Goal: Task Accomplishment & Management: Complete application form

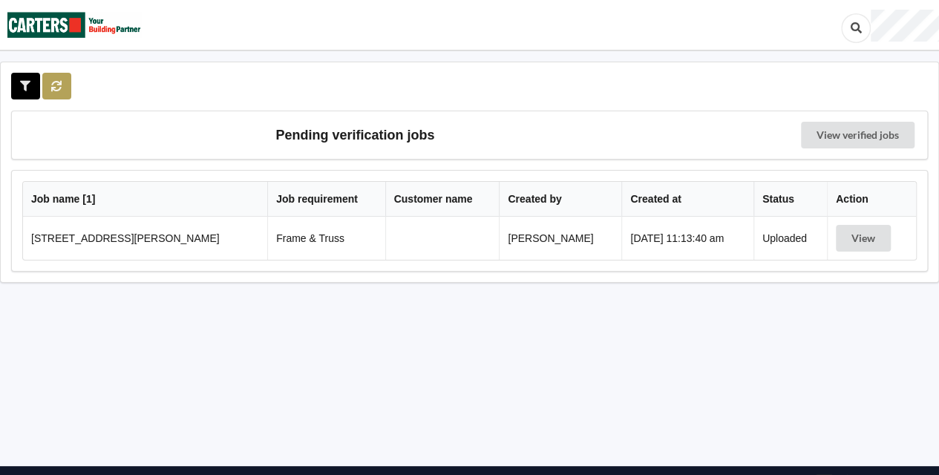
click at [62, 88] on icon at bounding box center [56, 85] width 13 height 9
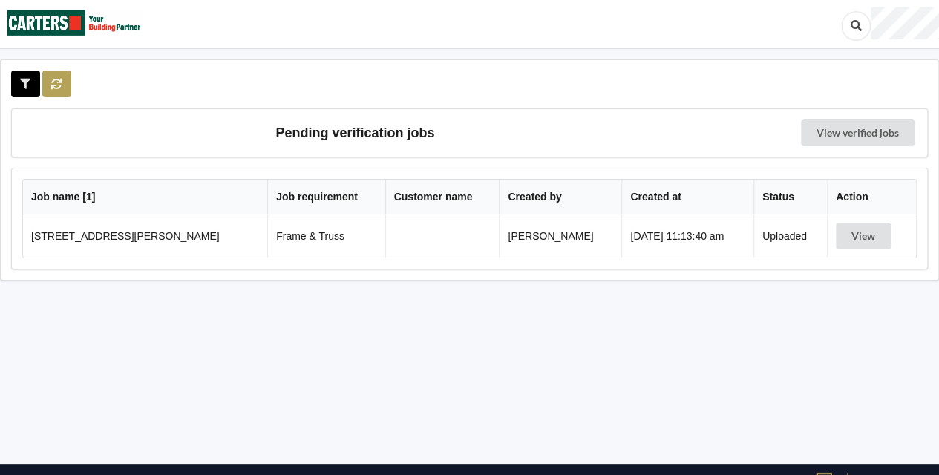
click at [59, 88] on icon at bounding box center [56, 83] width 13 height 9
click at [69, 91] on div at bounding box center [469, 83] width 916 height 27
click at [69, 91] on button at bounding box center [56, 83] width 29 height 27
click at [64, 88] on button at bounding box center [56, 83] width 29 height 27
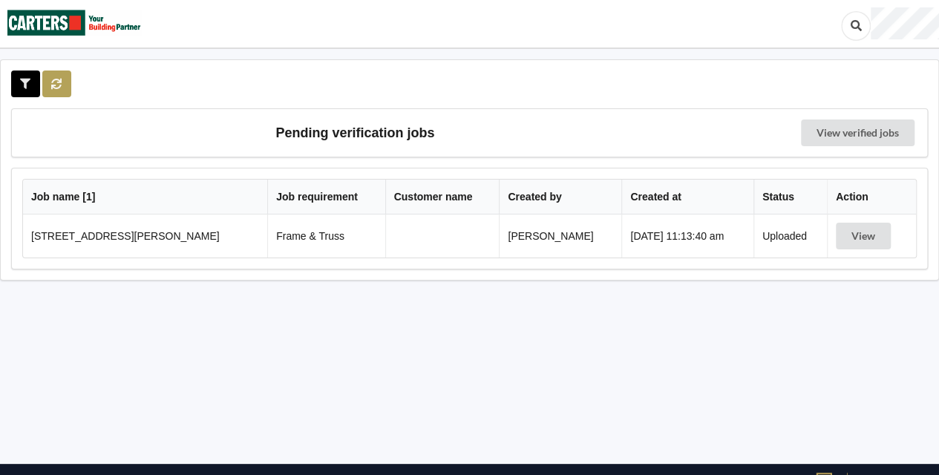
click at [65, 88] on button at bounding box center [56, 83] width 29 height 27
click at [65, 79] on button at bounding box center [56, 83] width 29 height 27
click at [61, 92] on button at bounding box center [56, 83] width 29 height 27
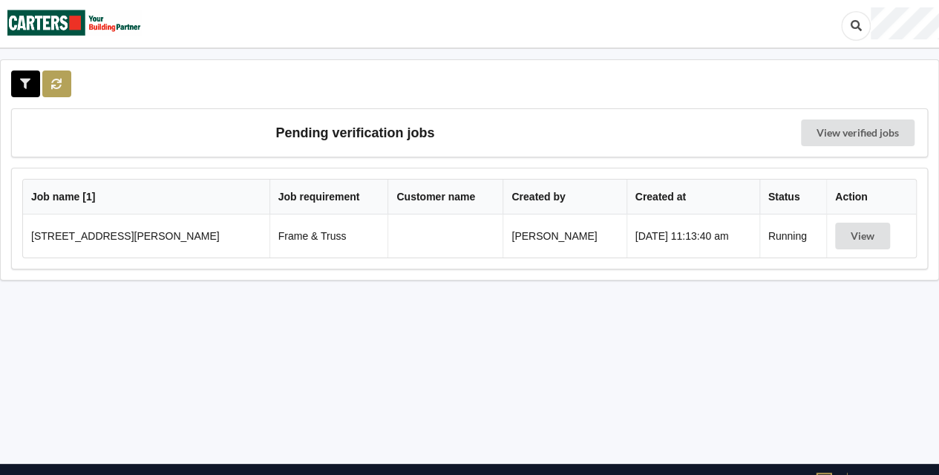
click at [61, 92] on button at bounding box center [56, 83] width 29 height 27
click at [61, 92] on div at bounding box center [42, 83] width 62 height 27
click at [61, 92] on button at bounding box center [56, 83] width 29 height 27
click at [61, 92] on div at bounding box center [42, 83] width 62 height 27
click at [61, 92] on button at bounding box center [56, 83] width 29 height 27
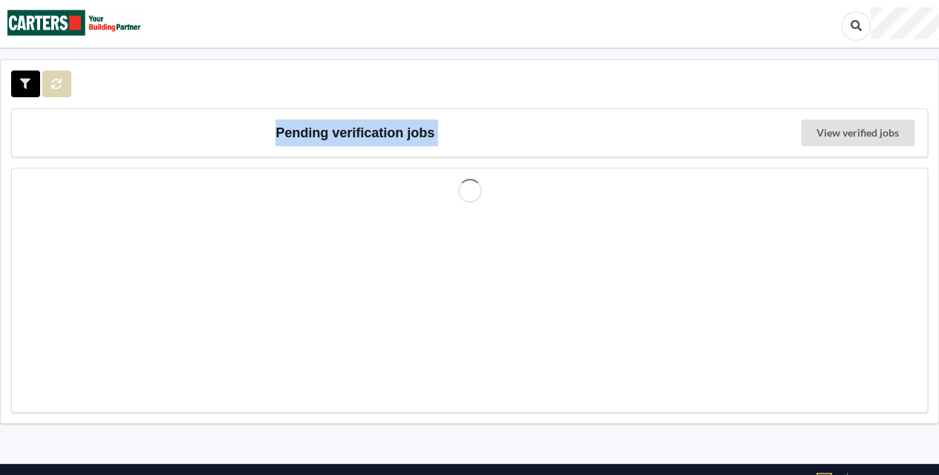
click at [61, 92] on div at bounding box center [42, 83] width 62 height 27
click at [61, 92] on button at bounding box center [56, 83] width 29 height 27
click at [61, 92] on div at bounding box center [42, 83] width 62 height 27
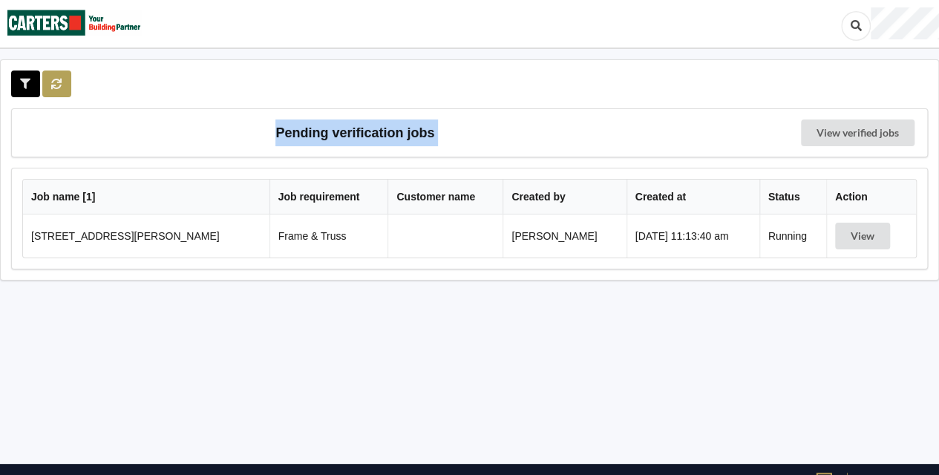
click at [61, 92] on button at bounding box center [56, 83] width 29 height 27
click at [62, 87] on button at bounding box center [56, 83] width 29 height 27
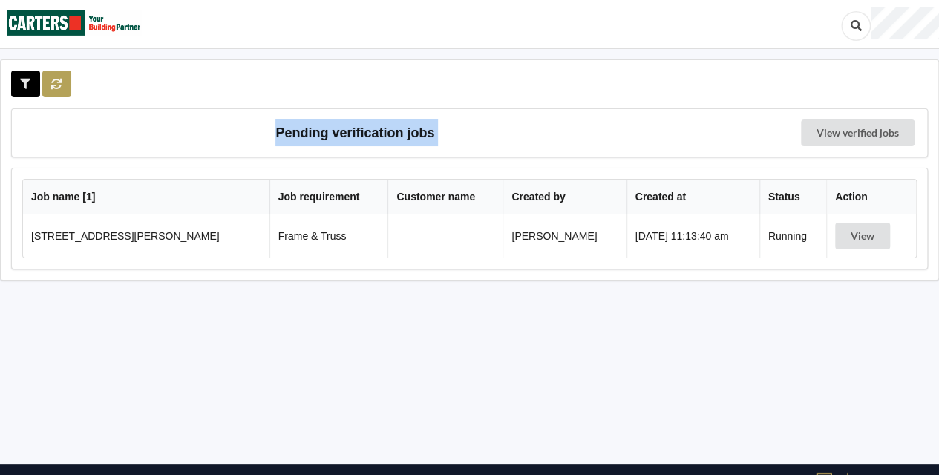
click at [64, 81] on button at bounding box center [56, 83] width 29 height 27
click at [55, 88] on icon at bounding box center [56, 83] width 13 height 9
click at [67, 80] on button at bounding box center [56, 83] width 29 height 27
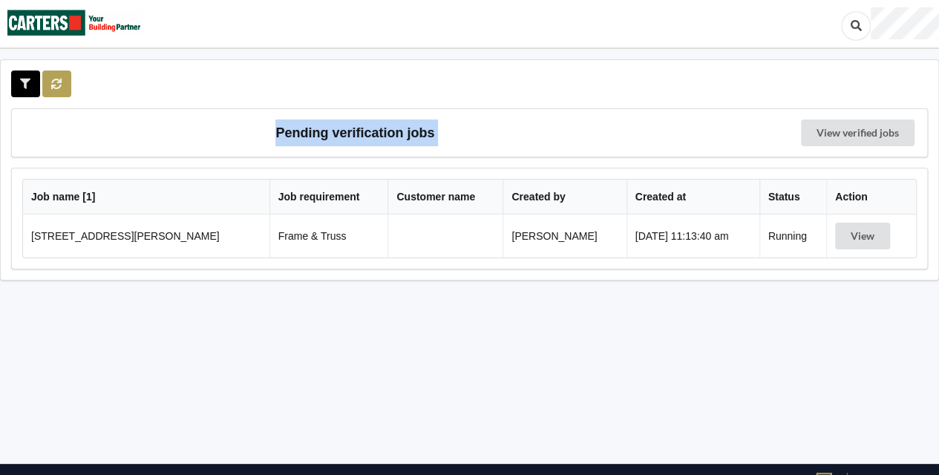
click at [67, 80] on button at bounding box center [56, 83] width 29 height 27
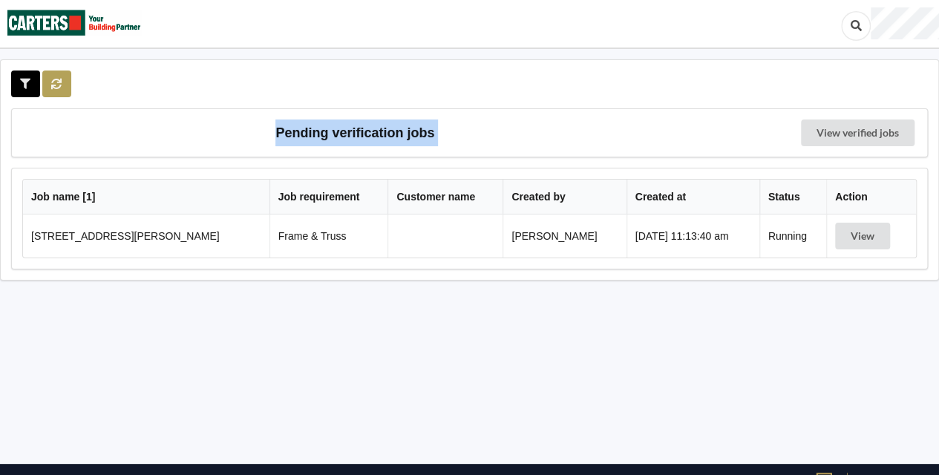
click at [67, 80] on button at bounding box center [56, 83] width 29 height 27
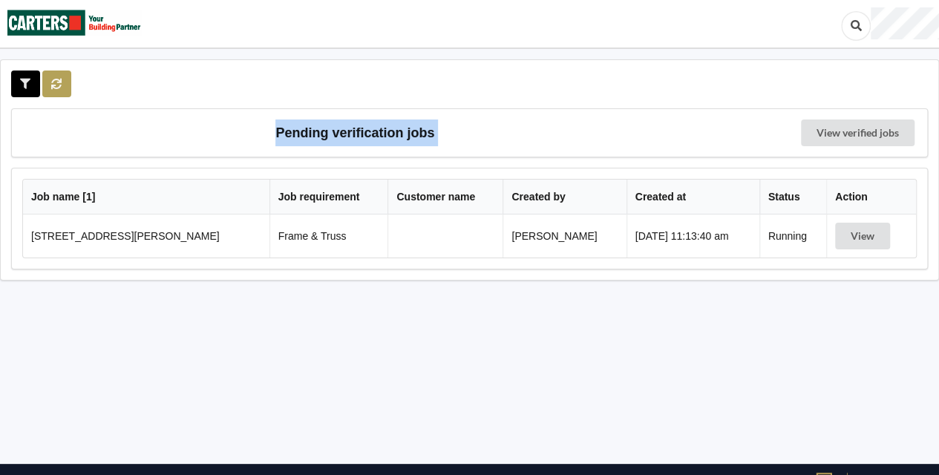
click at [67, 80] on button at bounding box center [56, 83] width 29 height 27
click at [59, 94] on button at bounding box center [56, 83] width 29 height 27
click at [64, 71] on button at bounding box center [56, 83] width 29 height 27
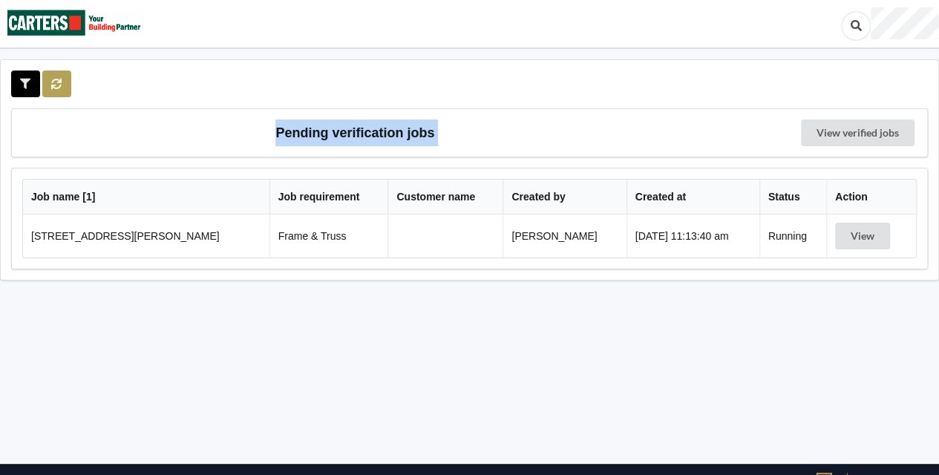
click at [64, 71] on button at bounding box center [56, 83] width 29 height 27
click at [61, 79] on icon at bounding box center [56, 83] width 13 height 9
click at [53, 84] on icon at bounding box center [56, 83] width 13 height 9
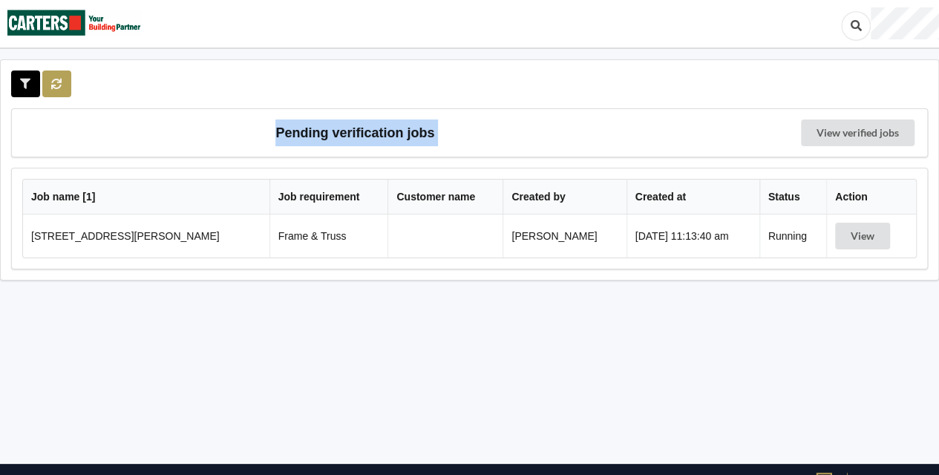
click at [53, 84] on icon at bounding box center [56, 83] width 13 height 9
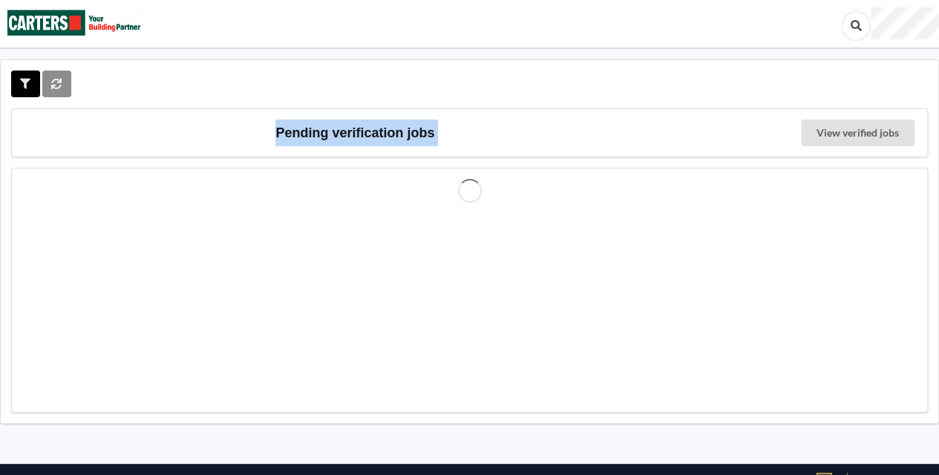
click at [53, 84] on div at bounding box center [42, 83] width 62 height 27
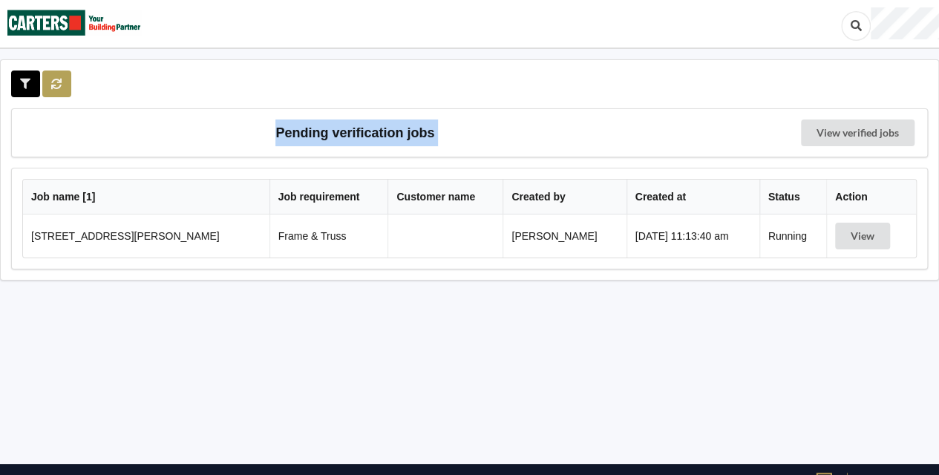
click at [53, 84] on icon at bounding box center [56, 83] width 13 height 9
click at [53, 84] on div at bounding box center [42, 83] width 62 height 27
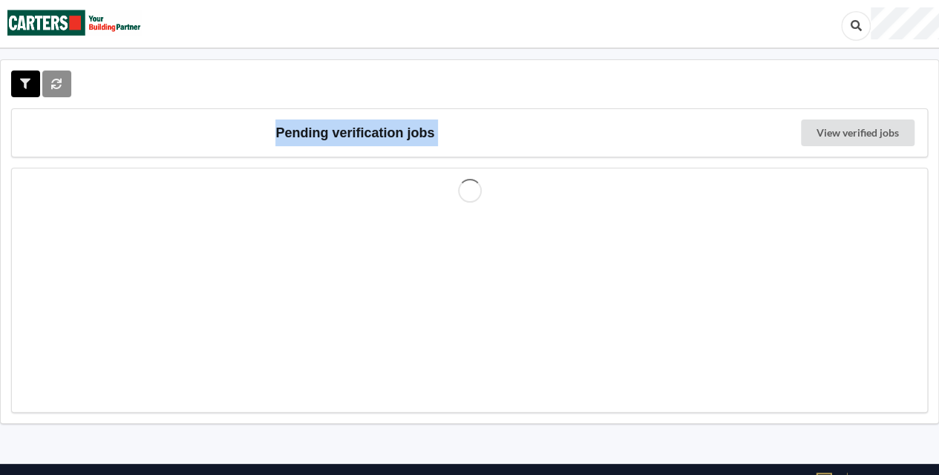
click at [53, 84] on div at bounding box center [42, 83] width 62 height 27
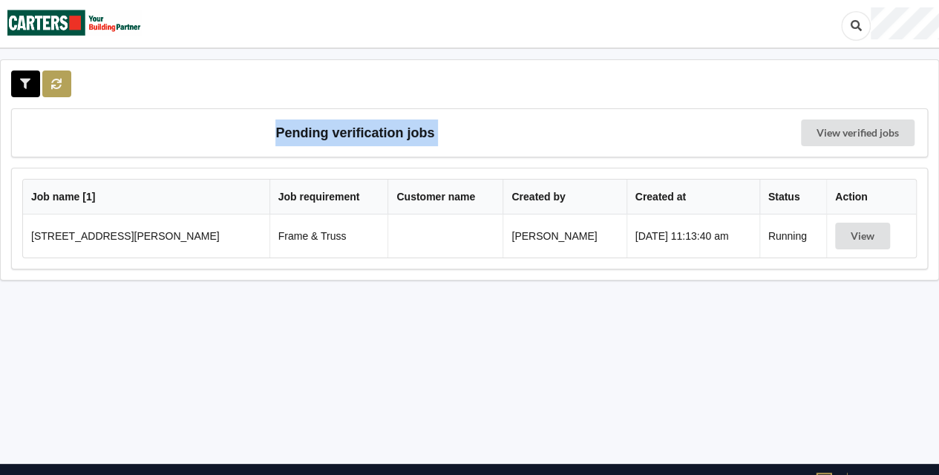
click at [53, 84] on icon at bounding box center [56, 83] width 13 height 9
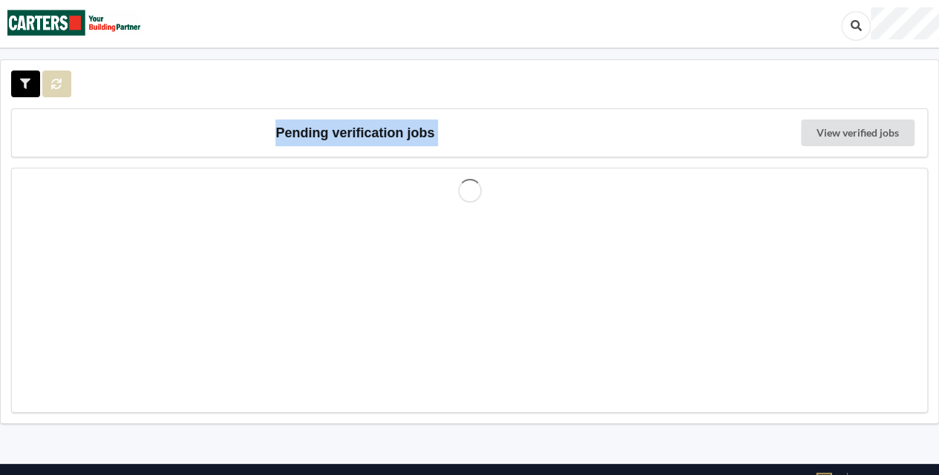
click at [53, 84] on div at bounding box center [42, 83] width 62 height 27
click at [53, 84] on icon at bounding box center [56, 83] width 13 height 9
click at [53, 84] on div at bounding box center [42, 83] width 62 height 27
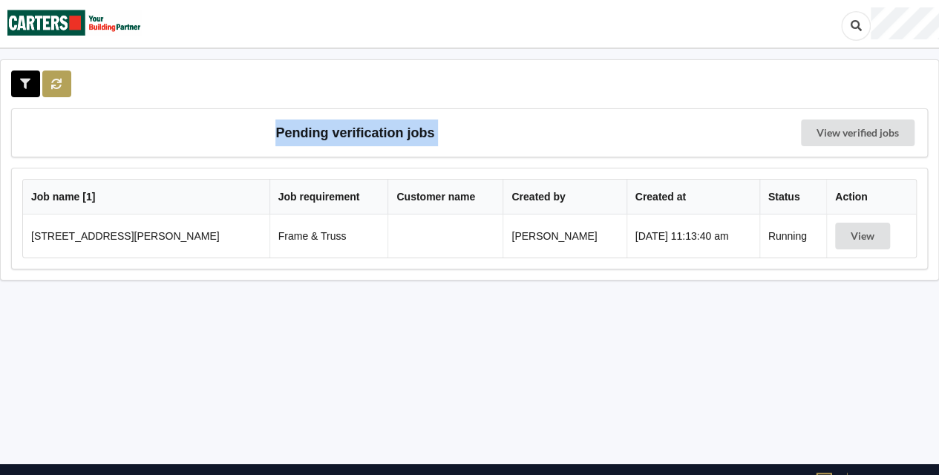
click at [53, 84] on icon at bounding box center [56, 83] width 13 height 9
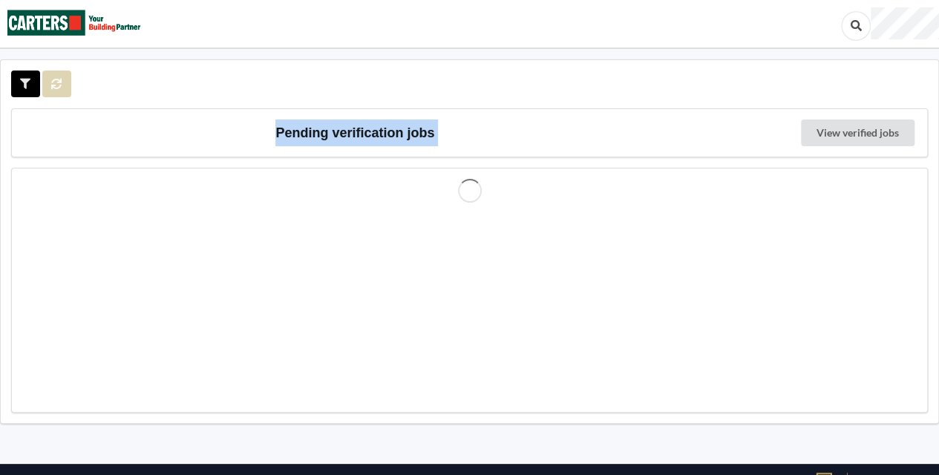
click at [53, 84] on div at bounding box center [42, 83] width 62 height 27
click at [53, 84] on icon at bounding box center [56, 83] width 13 height 9
click at [53, 84] on div at bounding box center [42, 83] width 62 height 27
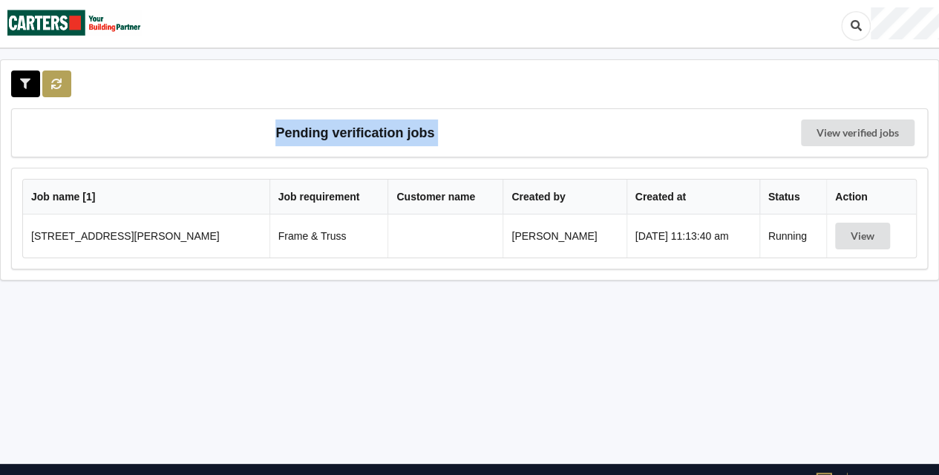
click at [53, 84] on icon at bounding box center [56, 83] width 13 height 9
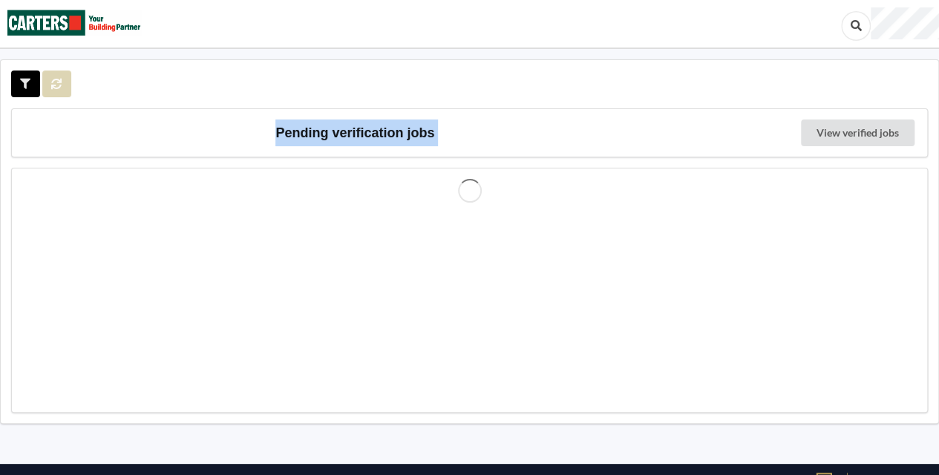
click at [53, 84] on div at bounding box center [42, 83] width 62 height 27
click at [53, 84] on icon at bounding box center [56, 83] width 13 height 9
click at [53, 84] on div at bounding box center [42, 83] width 62 height 27
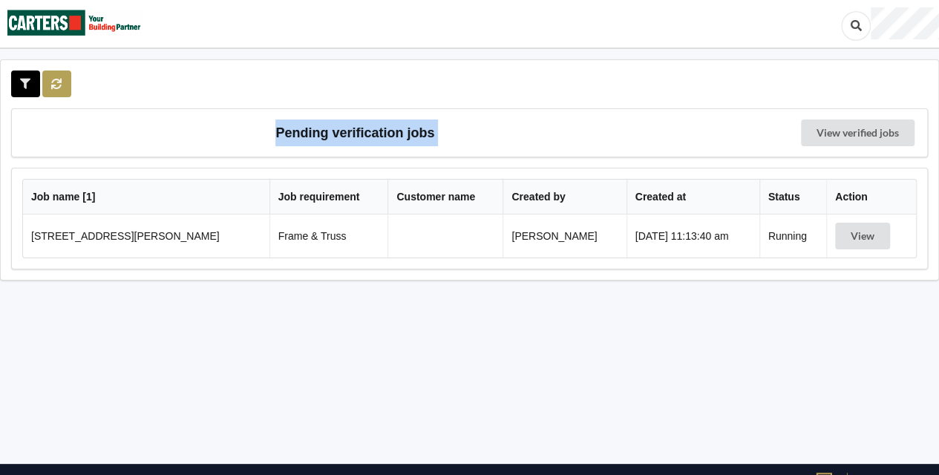
click at [53, 84] on icon at bounding box center [56, 83] width 13 height 9
click at [53, 84] on div at bounding box center [42, 83] width 62 height 27
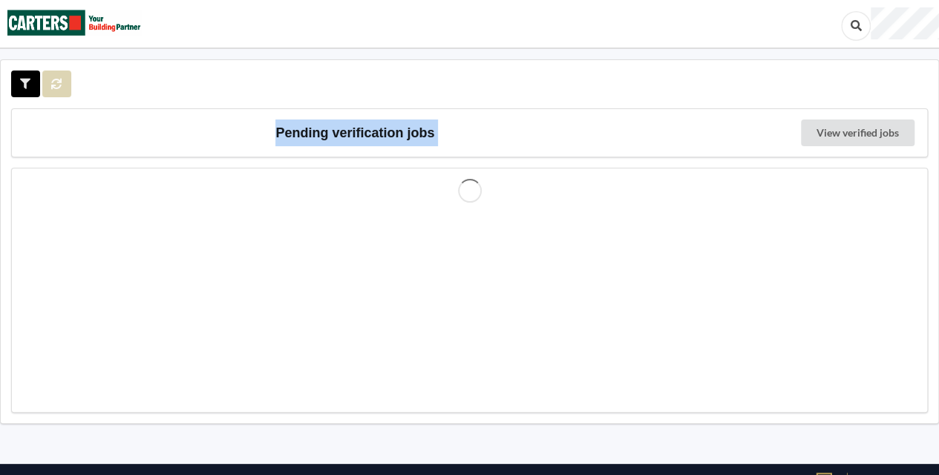
click at [53, 84] on div at bounding box center [42, 83] width 62 height 27
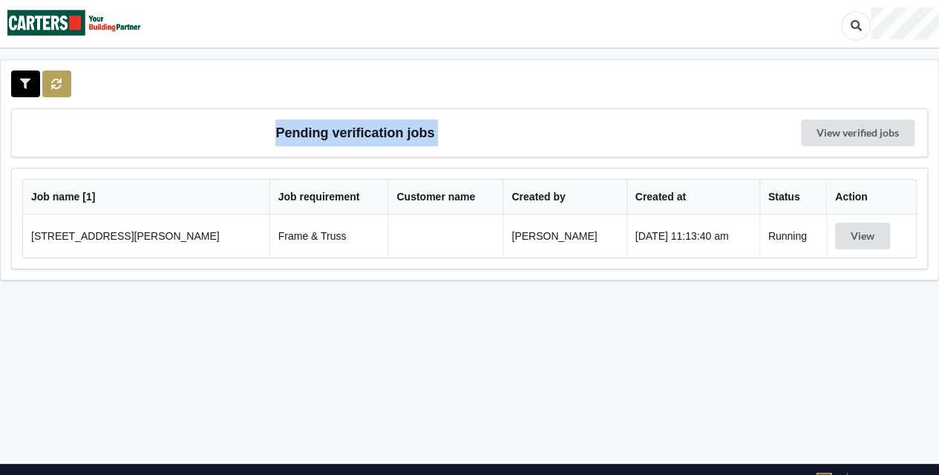
click at [53, 84] on icon at bounding box center [56, 83] width 13 height 9
click at [53, 84] on div at bounding box center [42, 83] width 62 height 27
click at [53, 84] on icon at bounding box center [56, 83] width 13 height 9
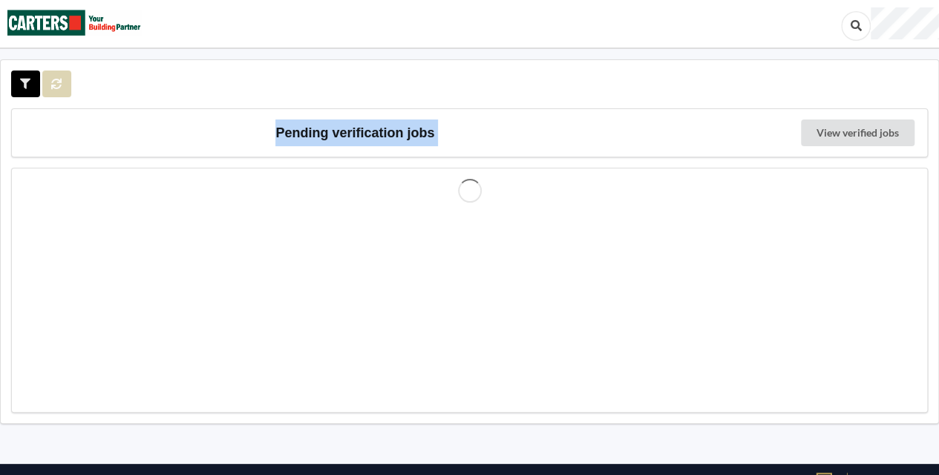
click at [53, 84] on div at bounding box center [42, 83] width 62 height 27
click at [53, 84] on icon at bounding box center [56, 83] width 13 height 9
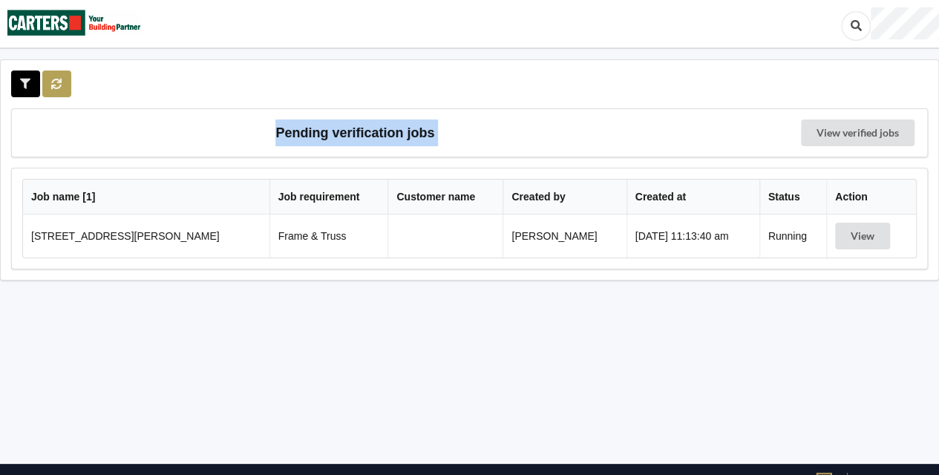
click at [53, 84] on icon at bounding box center [56, 83] width 13 height 9
click at [67, 96] on div "Pending verification jobs View verified jobs Job name [ 1 ] Job requirement Cus…" at bounding box center [469, 169] width 939 height 221
click at [59, 82] on icon at bounding box center [56, 83] width 13 height 9
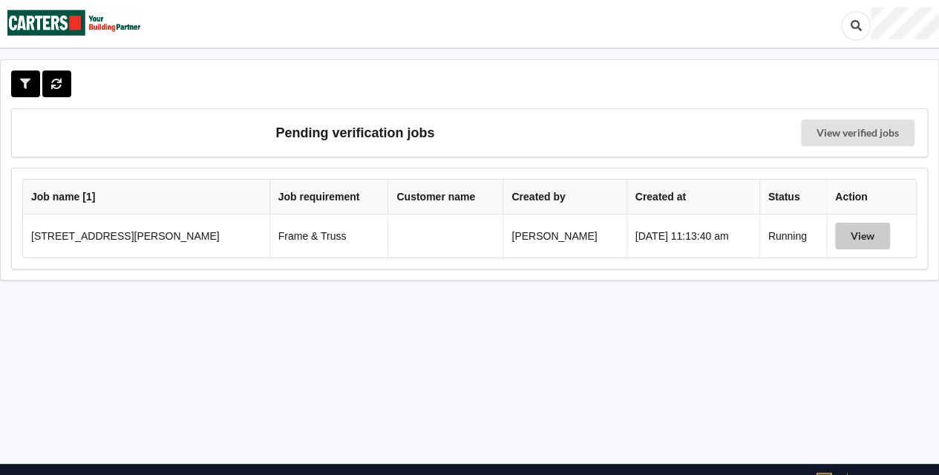
click at [863, 246] on button "View" at bounding box center [862, 236] width 55 height 27
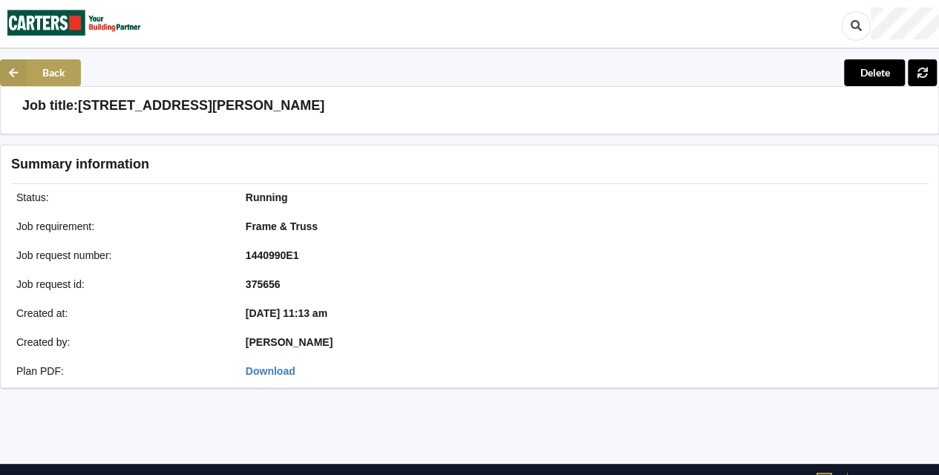
click at [0, 70] on icon at bounding box center [13, 72] width 27 height 27
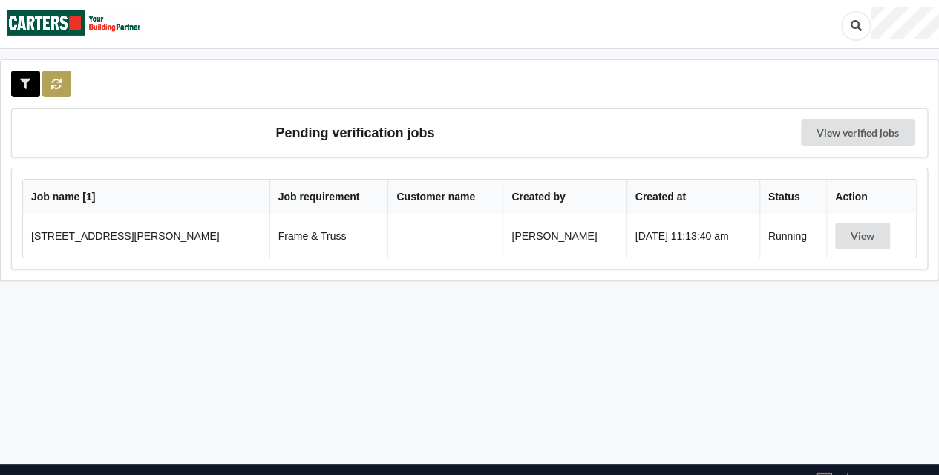
click at [59, 80] on icon at bounding box center [56, 83] width 13 height 9
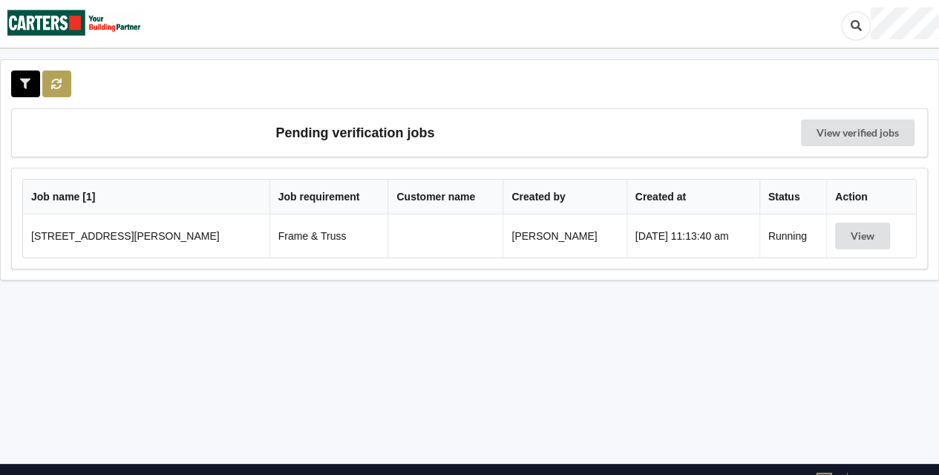
click at [59, 80] on icon at bounding box center [56, 83] width 13 height 9
click at [59, 80] on div at bounding box center [42, 83] width 62 height 27
click at [59, 80] on icon at bounding box center [56, 83] width 13 height 9
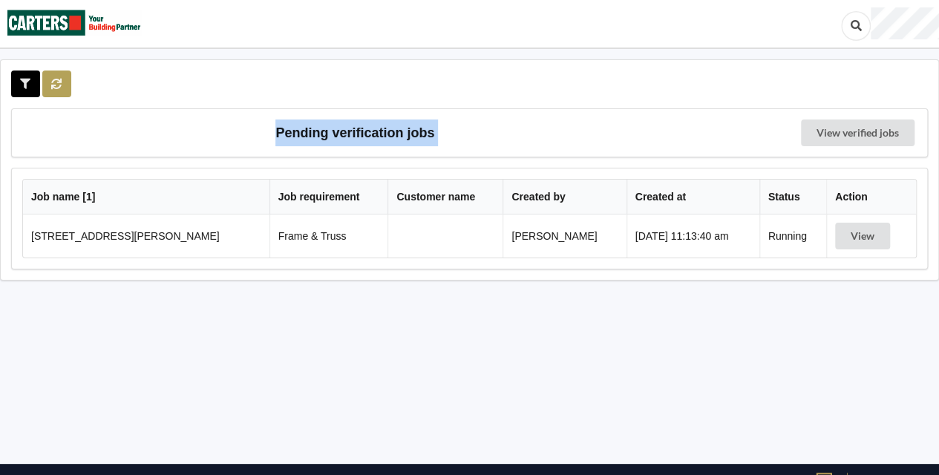
click at [59, 80] on div at bounding box center [42, 83] width 62 height 27
click at [59, 80] on icon at bounding box center [56, 83] width 13 height 9
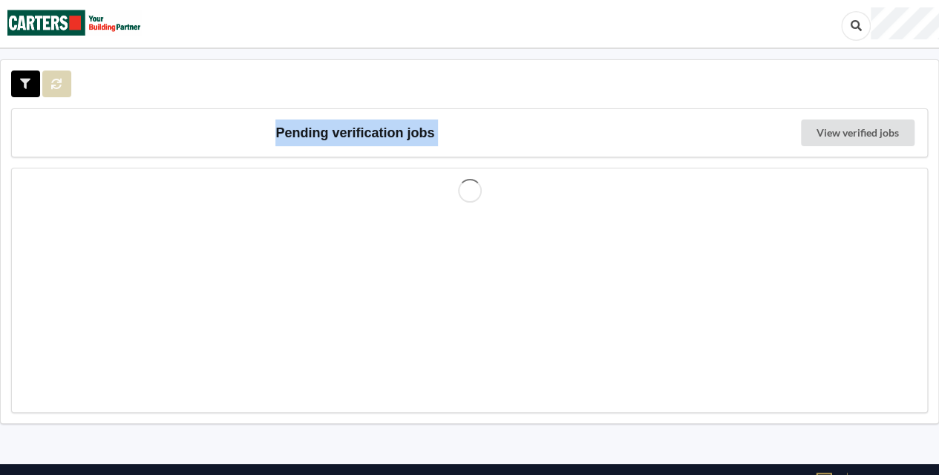
click at [59, 80] on div at bounding box center [42, 83] width 62 height 27
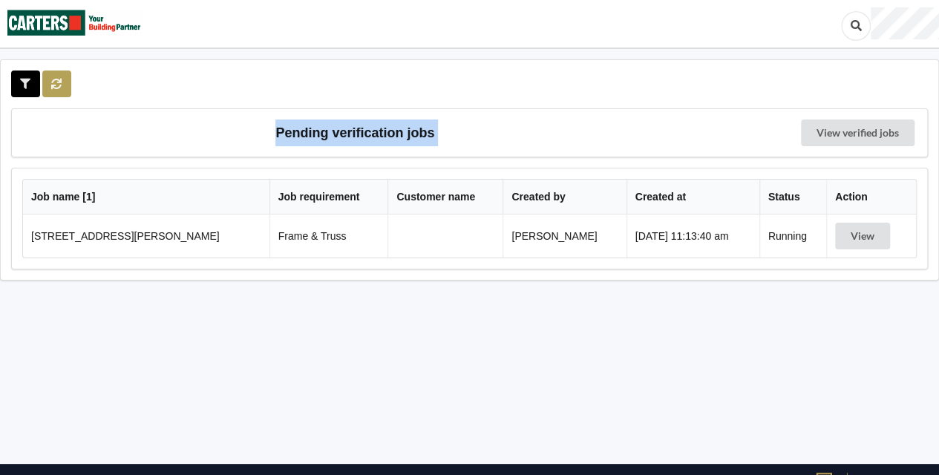
click at [59, 80] on icon at bounding box center [56, 83] width 13 height 9
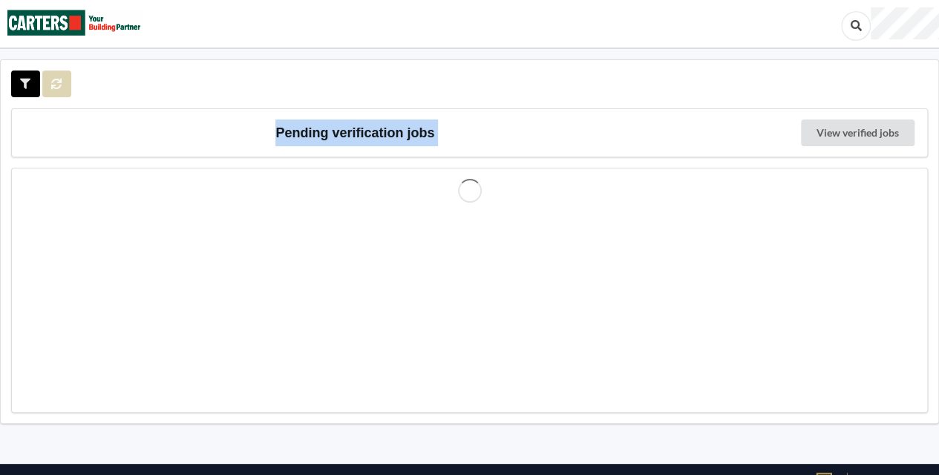
click at [59, 80] on div at bounding box center [42, 83] width 62 height 27
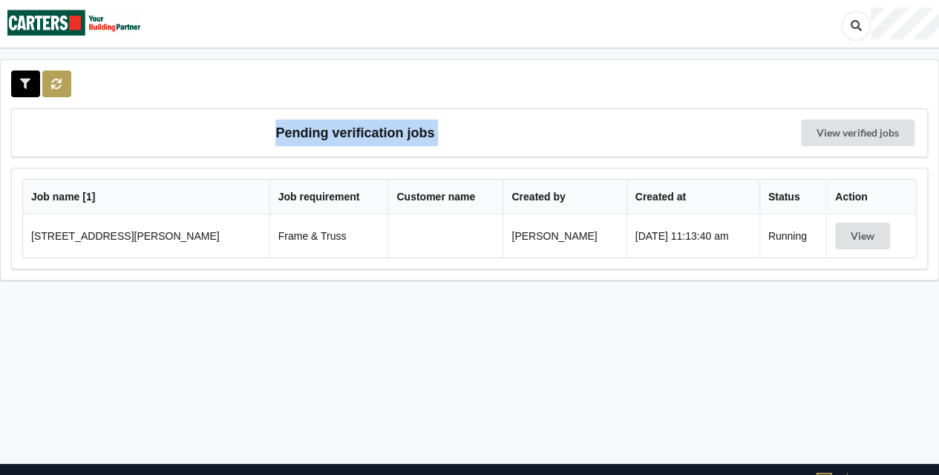
click at [59, 80] on icon at bounding box center [56, 83] width 13 height 9
click at [59, 80] on div at bounding box center [42, 83] width 62 height 27
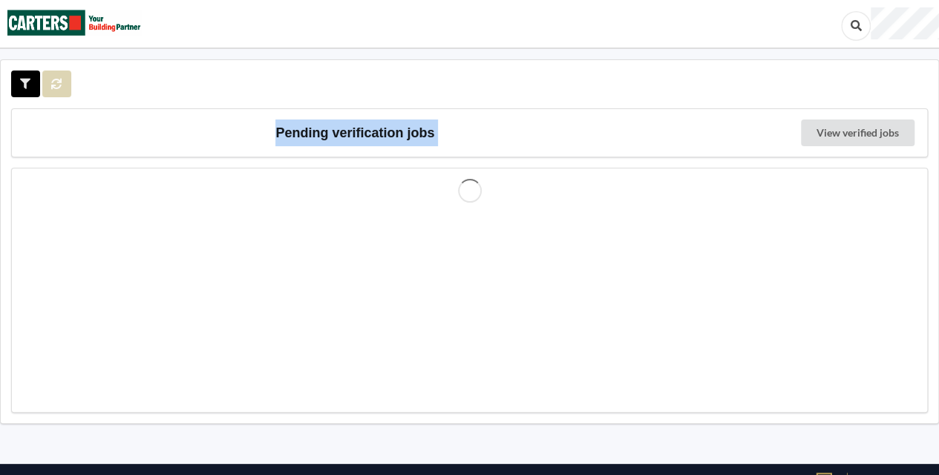
click at [59, 80] on icon at bounding box center [56, 83] width 13 height 9
click at [59, 80] on div at bounding box center [42, 83] width 62 height 27
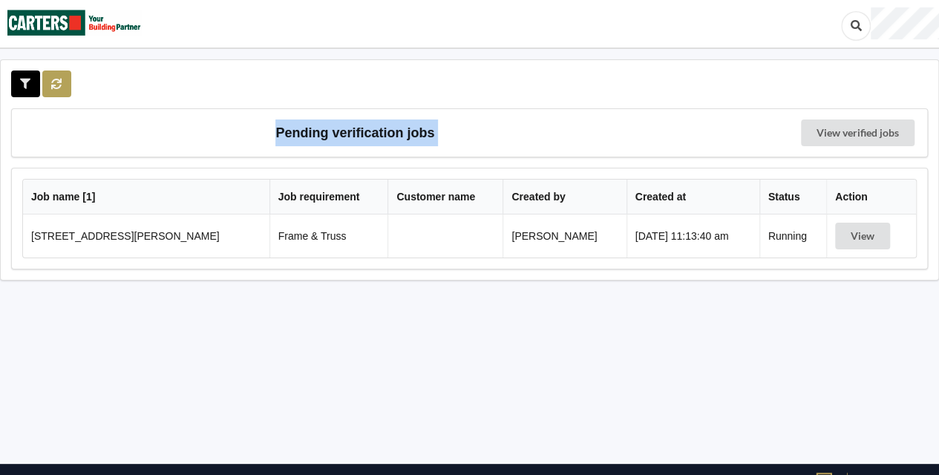
click at [59, 80] on icon at bounding box center [56, 83] width 13 height 9
click at [59, 80] on div at bounding box center [42, 83] width 62 height 27
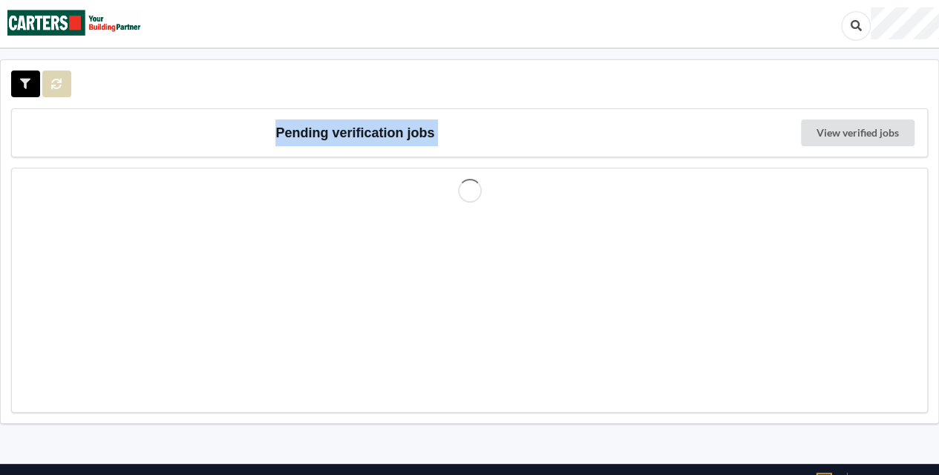
click at [59, 80] on icon at bounding box center [56, 83] width 13 height 9
click at [59, 80] on div at bounding box center [42, 83] width 62 height 27
click at [59, 80] on icon at bounding box center [56, 83] width 13 height 9
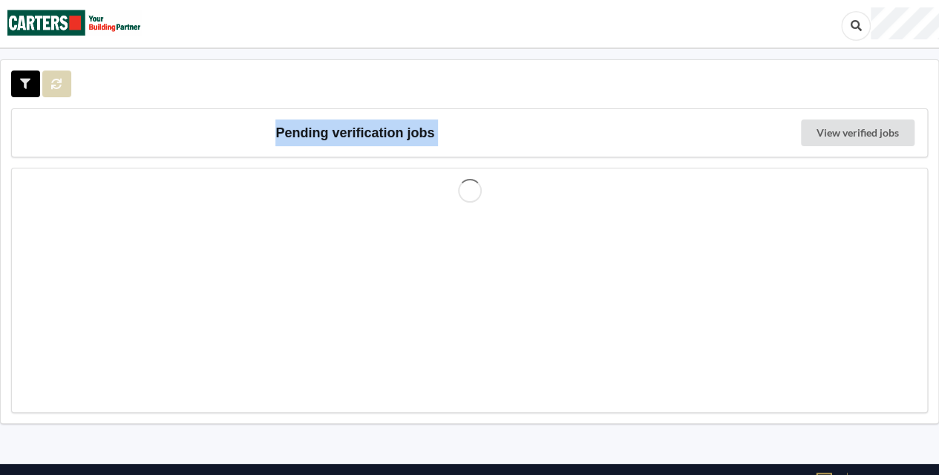
click at [59, 80] on div at bounding box center [42, 83] width 62 height 27
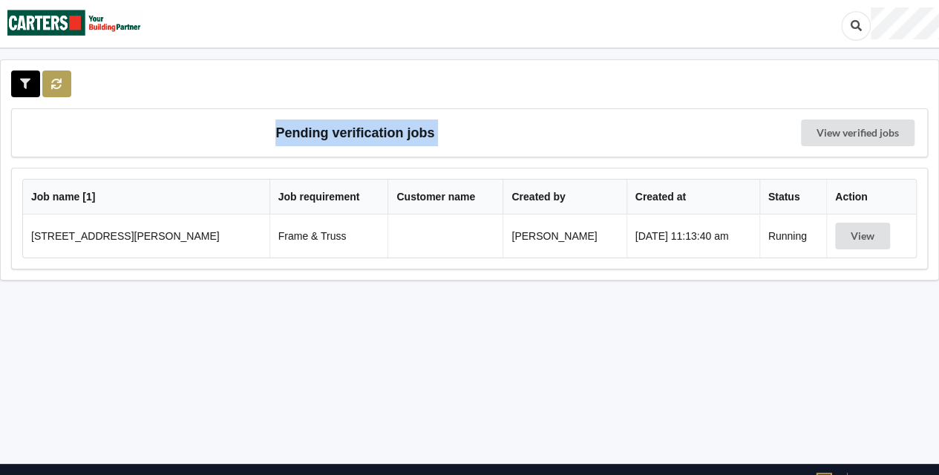
click at [59, 80] on icon at bounding box center [56, 83] width 13 height 9
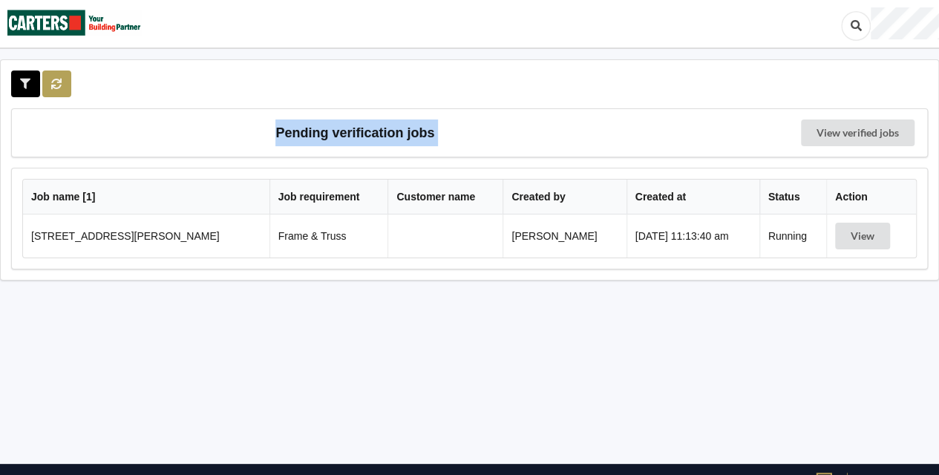
click at [59, 80] on icon at bounding box center [56, 83] width 13 height 9
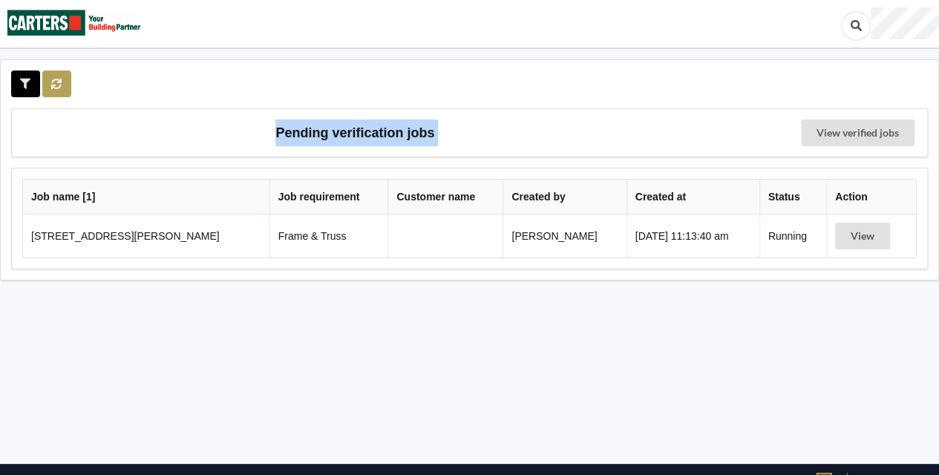
click at [59, 80] on icon at bounding box center [56, 83] width 13 height 9
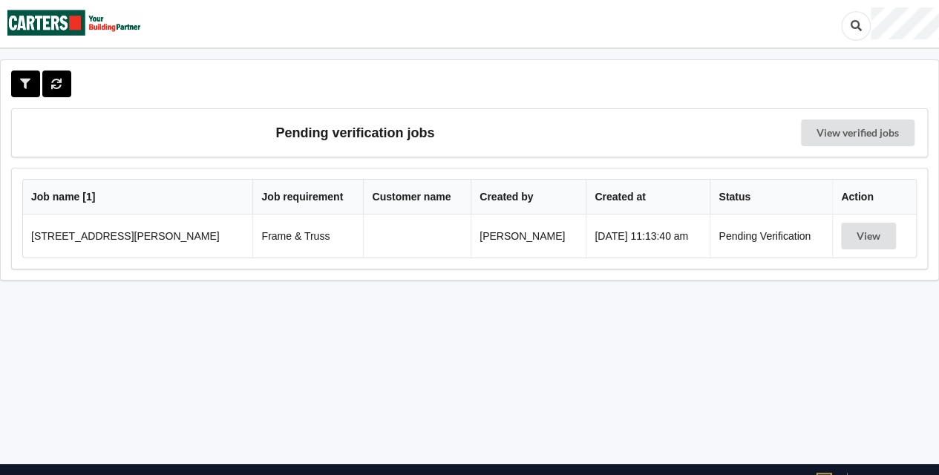
click at [862, 248] on td "View" at bounding box center [874, 235] width 84 height 43
click at [870, 242] on button "View" at bounding box center [868, 236] width 55 height 27
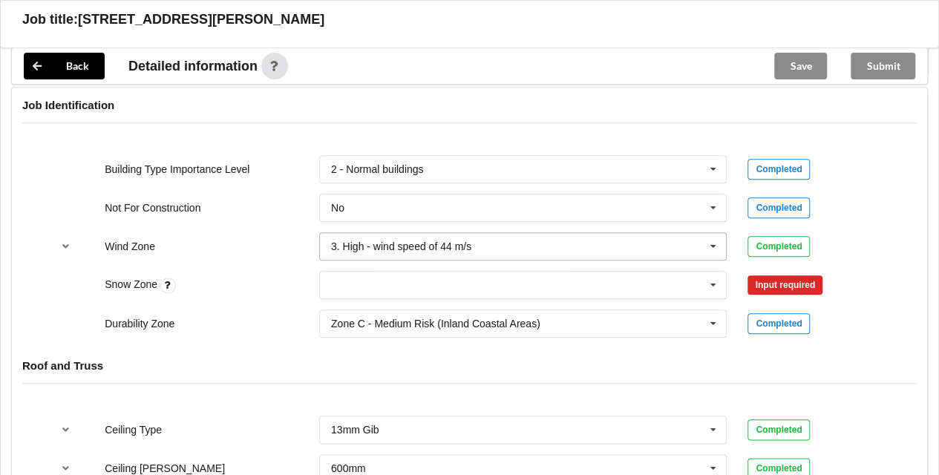
scroll to position [622, 0]
click at [709, 288] on icon at bounding box center [713, 283] width 22 height 27
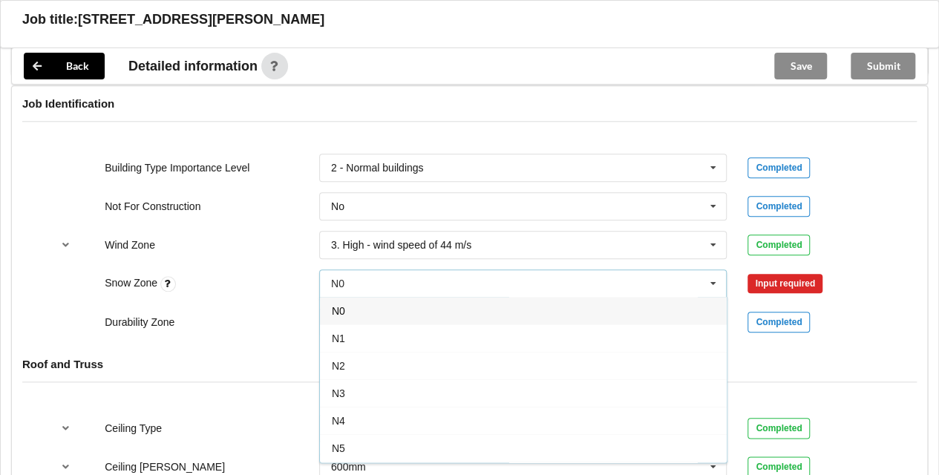
click at [430, 304] on div "N0" at bounding box center [523, 310] width 407 height 27
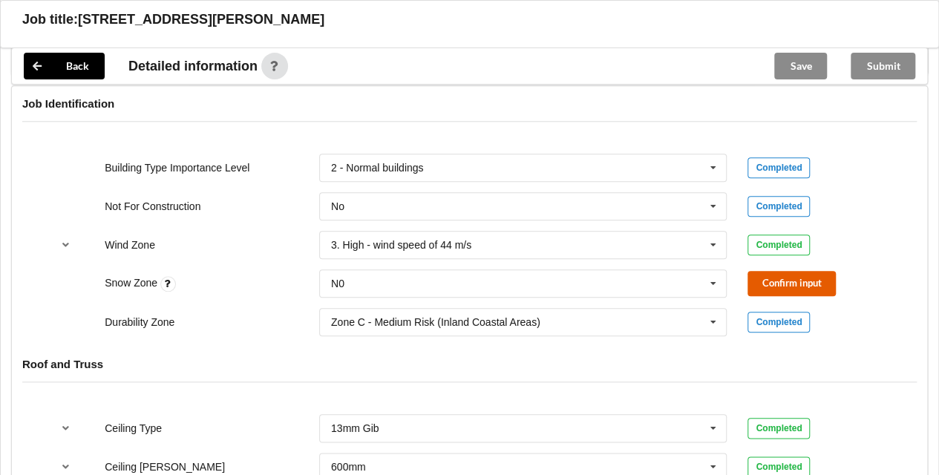
click at [796, 278] on button "Confirm input" at bounding box center [791, 283] width 88 height 24
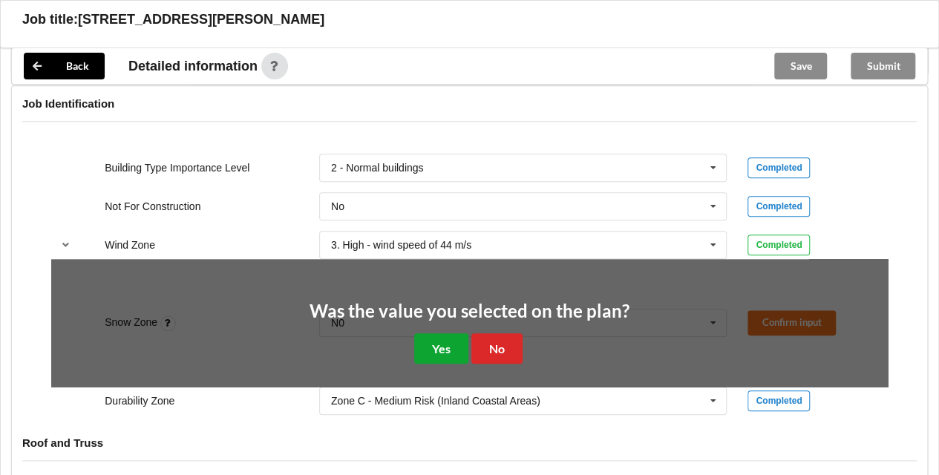
click at [454, 347] on button "Yes" at bounding box center [441, 348] width 54 height 30
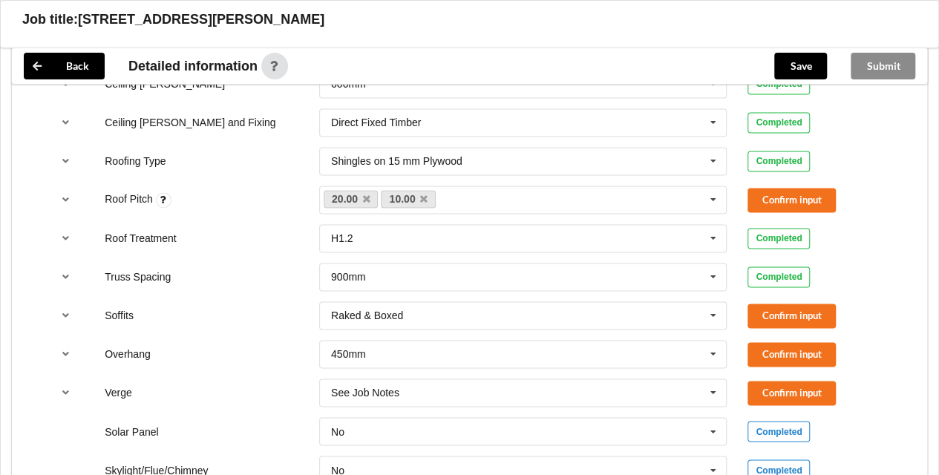
scroll to position [1007, 0]
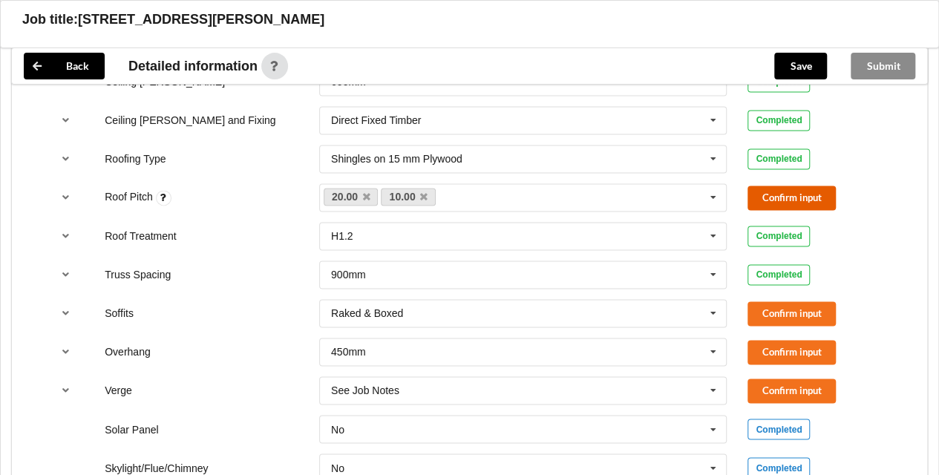
click at [796, 200] on button "Confirm input" at bounding box center [791, 198] width 88 height 24
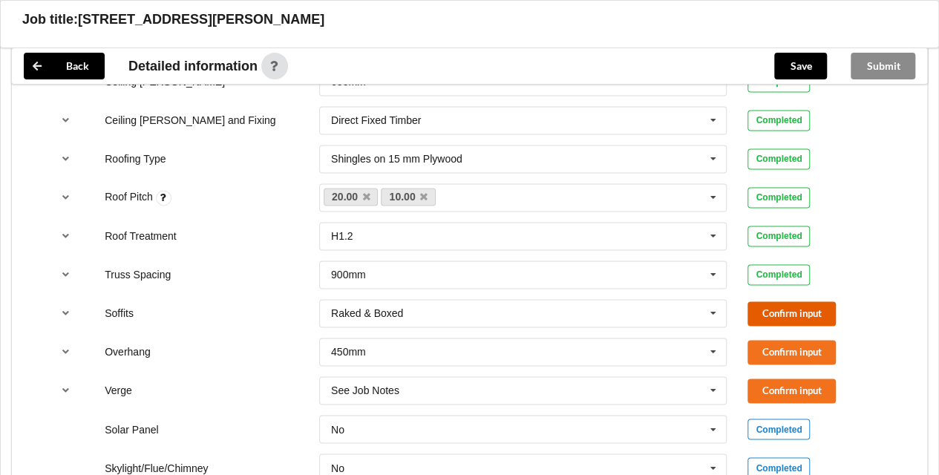
click at [772, 301] on button "Confirm input" at bounding box center [791, 313] width 88 height 24
click at [769, 340] on button "Confirm input" at bounding box center [791, 352] width 88 height 24
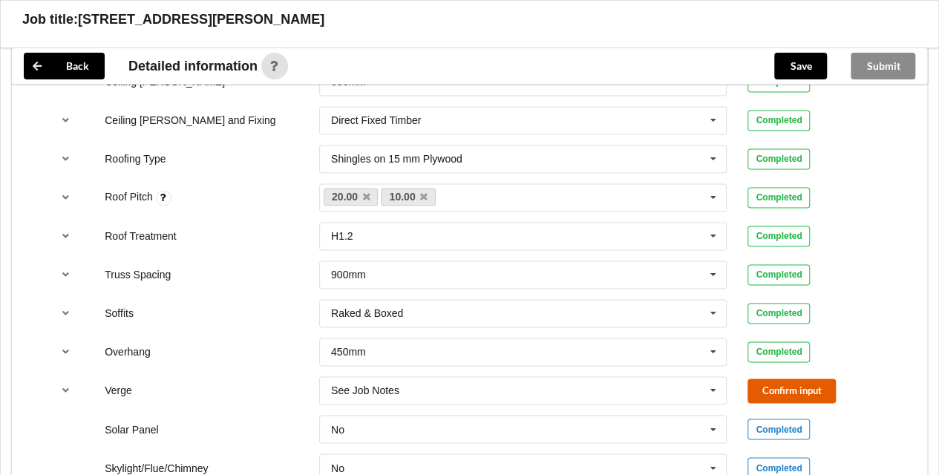
click at [763, 383] on button "Confirm input" at bounding box center [791, 390] width 88 height 24
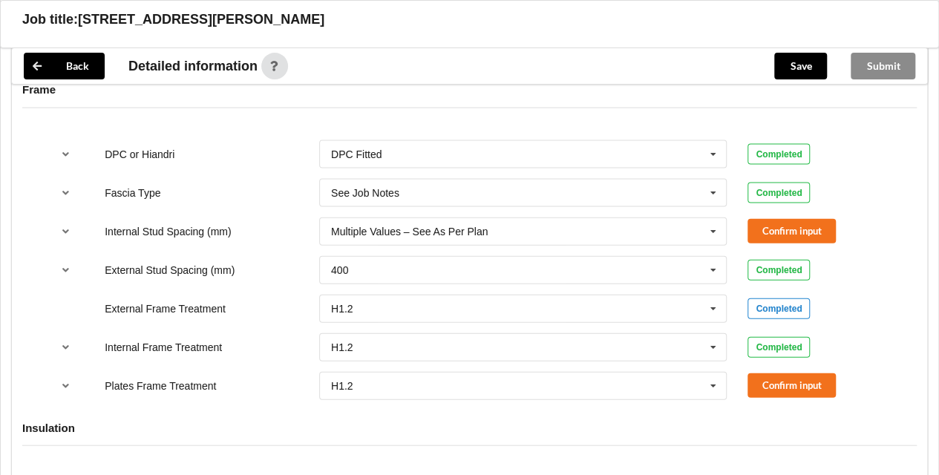
scroll to position [1555, 0]
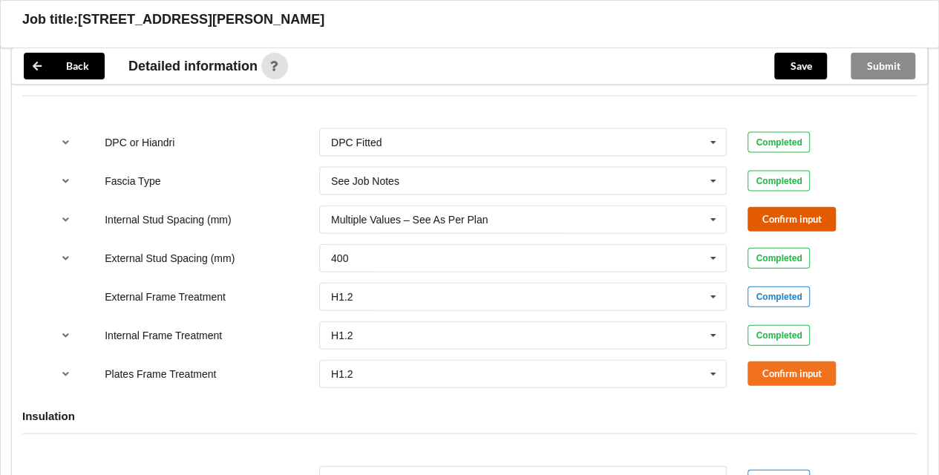
click at [779, 223] on button "Confirm input" at bounding box center [791, 219] width 88 height 24
click at [778, 368] on button "Confirm input" at bounding box center [791, 373] width 88 height 24
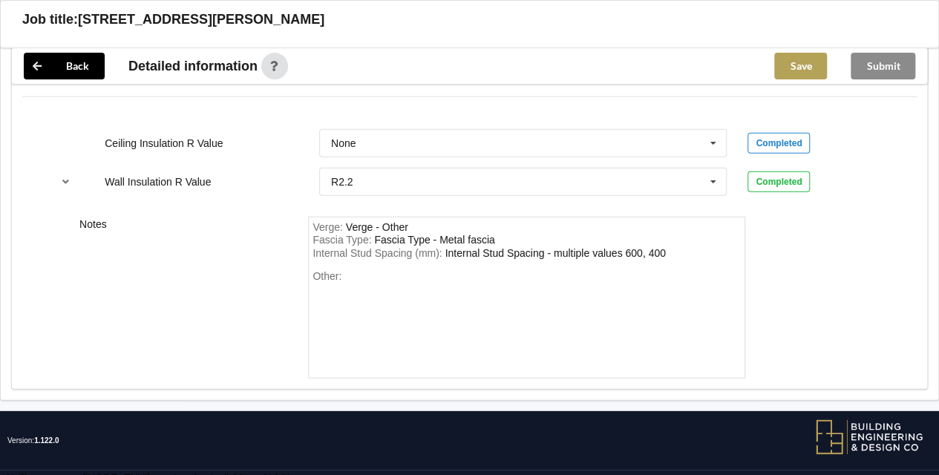
click at [793, 76] on button "Save" at bounding box center [800, 66] width 53 height 27
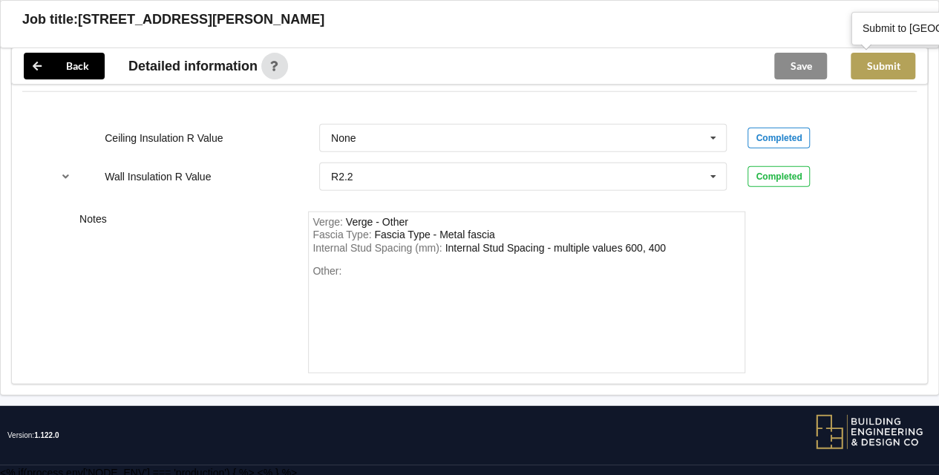
click at [876, 79] on button "Submit" at bounding box center [882, 66] width 65 height 27
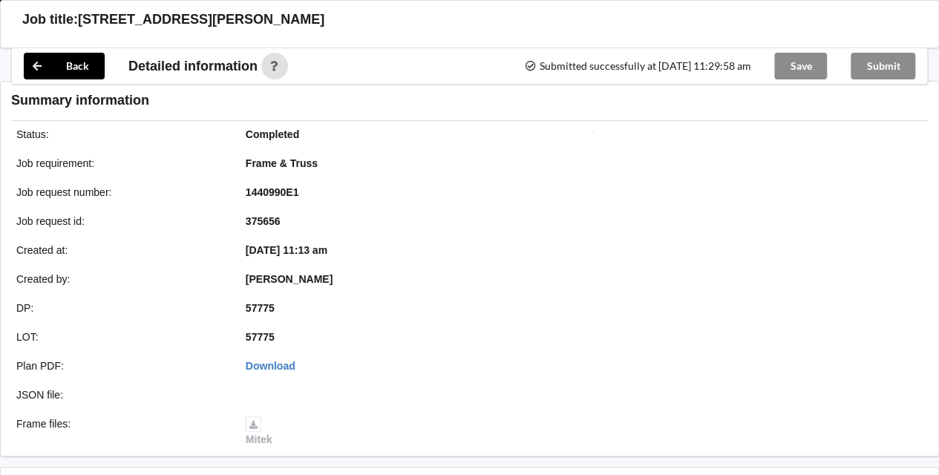
scroll to position [1829, 0]
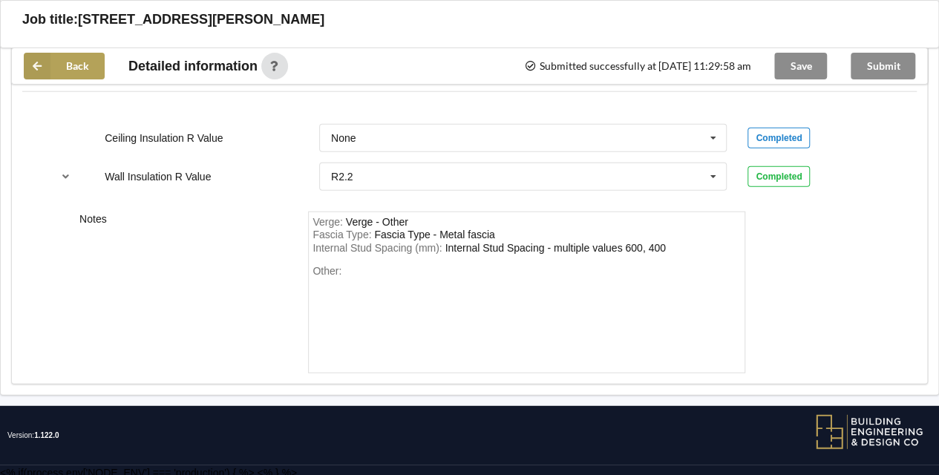
click at [81, 65] on button "Back" at bounding box center [64, 66] width 81 height 27
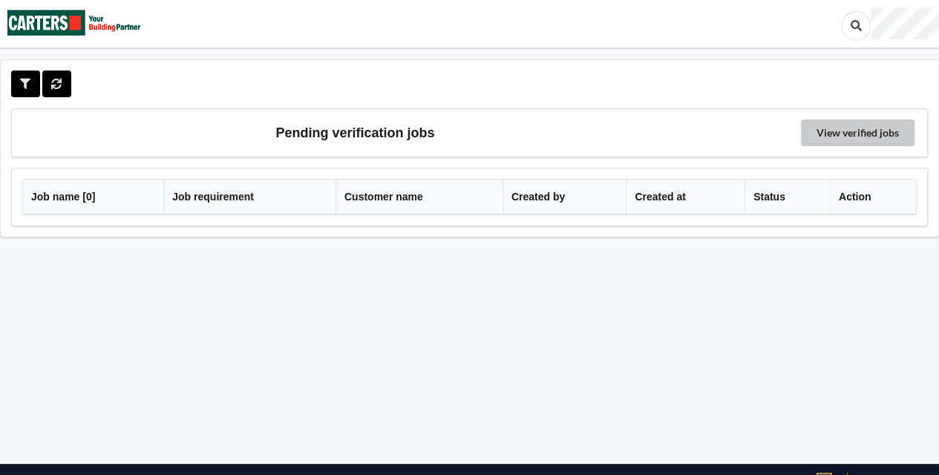
click at [848, 127] on link "View verified jobs" at bounding box center [858, 132] width 114 height 27
